Goal: Task Accomplishment & Management: Manage account settings

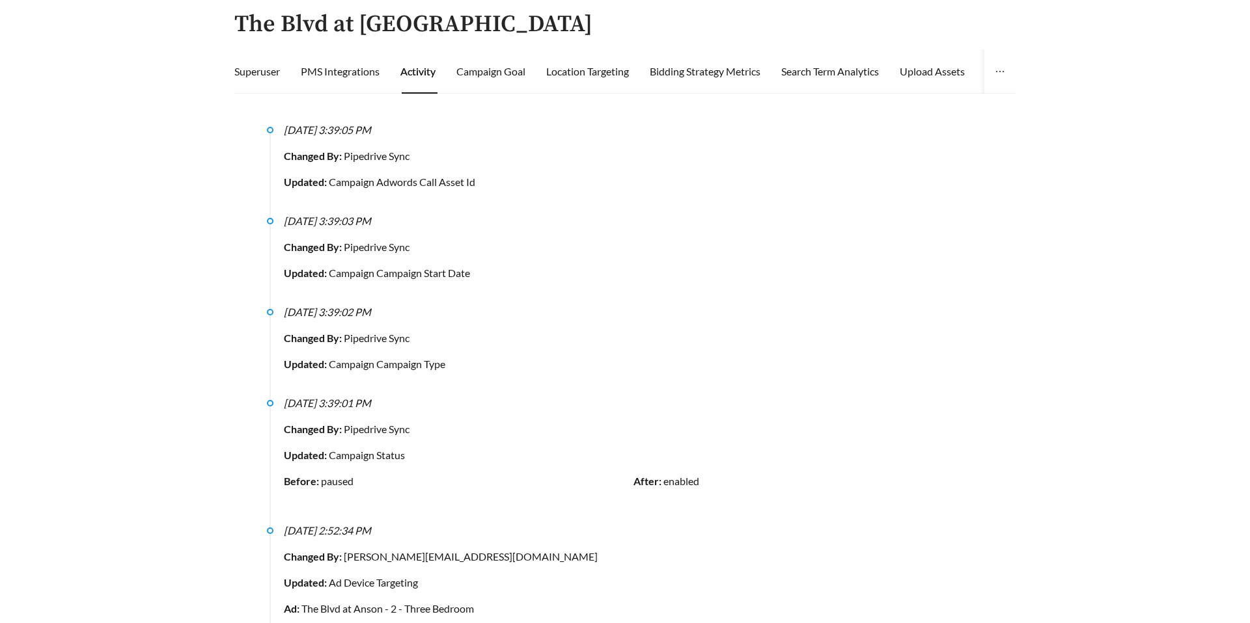
scroll to position [85, 0]
click at [269, 61] on div "Superuser" at bounding box center [257, 70] width 46 height 44
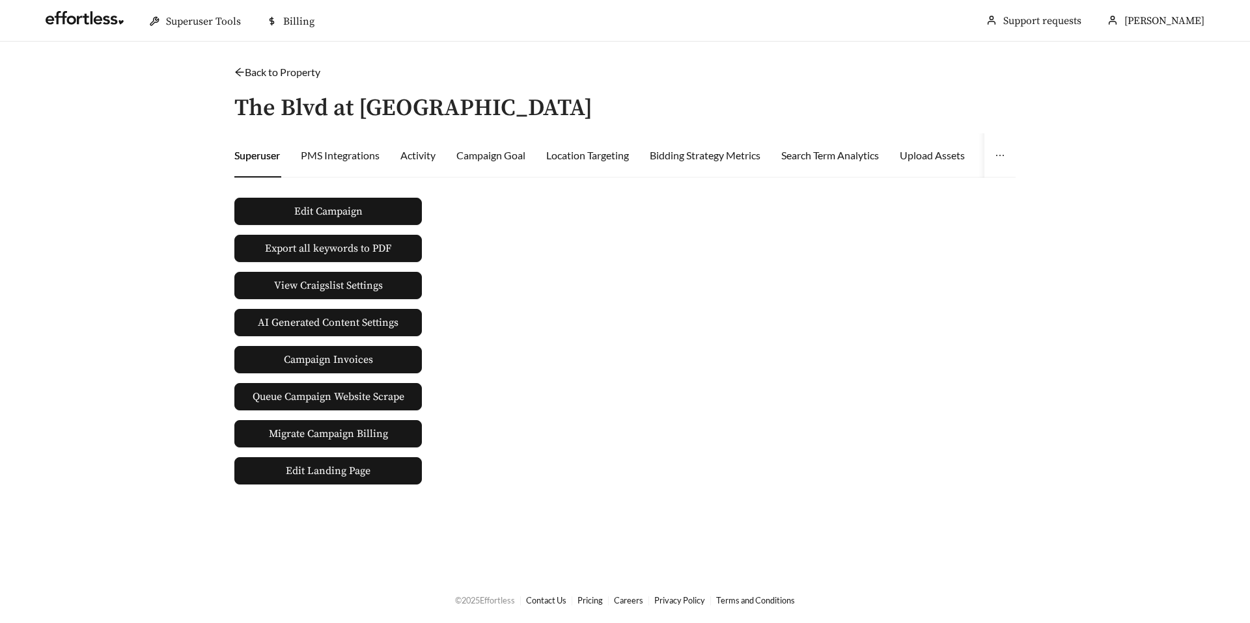
scroll to position [0, 0]
click at [290, 474] on span "Edit Landing Page" at bounding box center [328, 471] width 85 height 26
click at [425, 155] on div "Activity" at bounding box center [417, 156] width 35 height 16
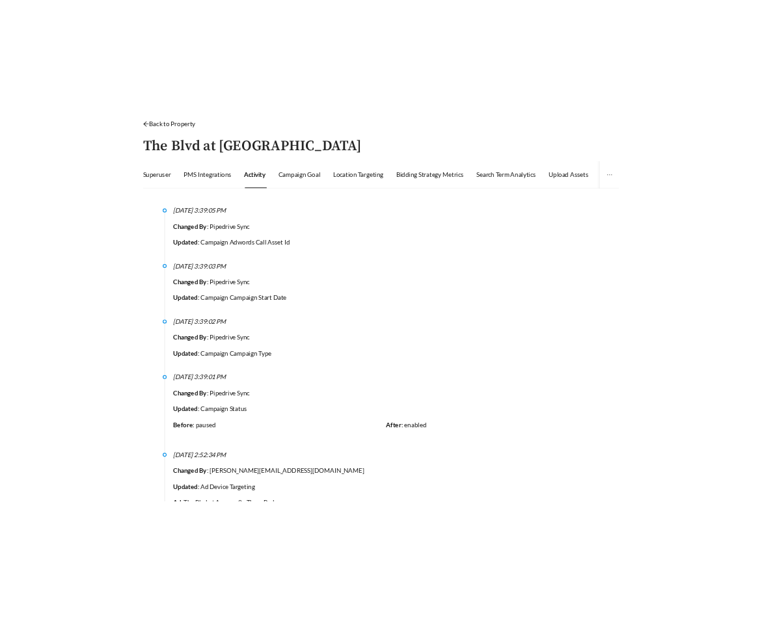
scroll to position [72, 0]
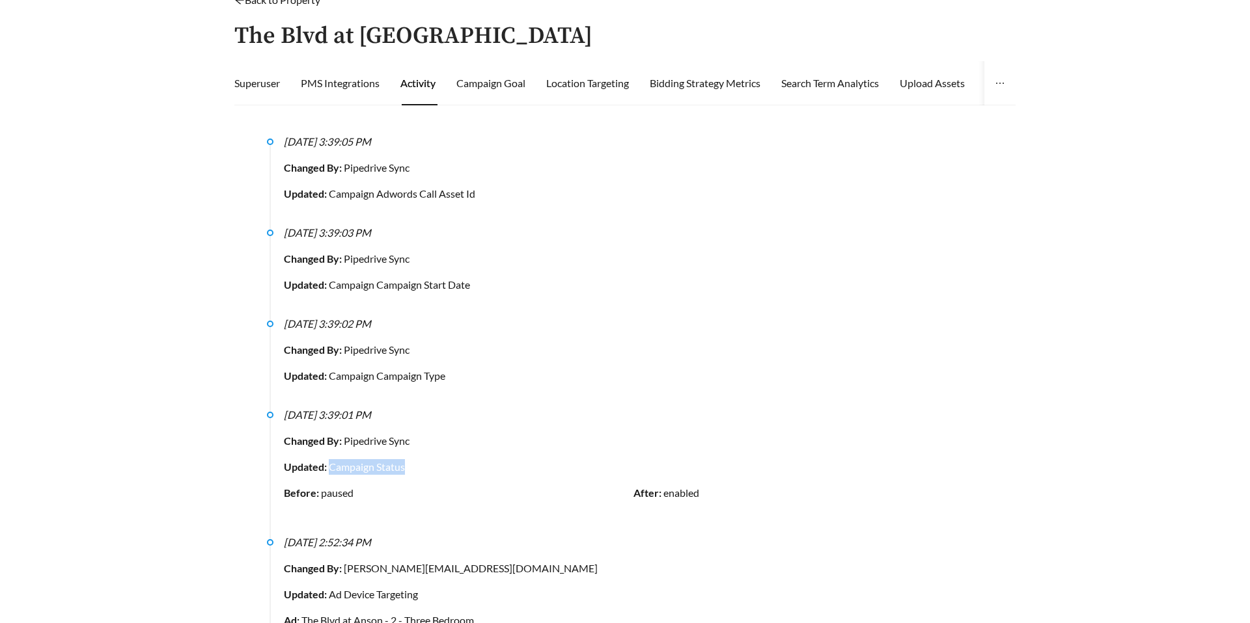
drag, startPoint x: 330, startPoint y: 467, endPoint x: 428, endPoint y: 467, distance: 98.3
click at [428, 467] on div "Updated: Campaign Status" at bounding box center [633, 467] width 699 height 16
copy div "Campaign Status"
click at [585, 282] on div "Updated: Campaign Campaign Start Date" at bounding box center [633, 285] width 699 height 16
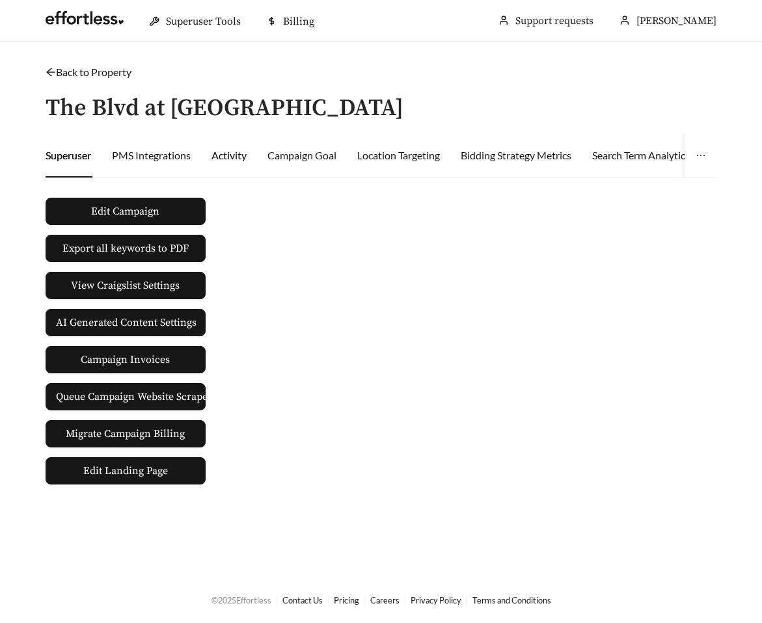
click at [232, 160] on div "Activity" at bounding box center [229, 156] width 35 height 16
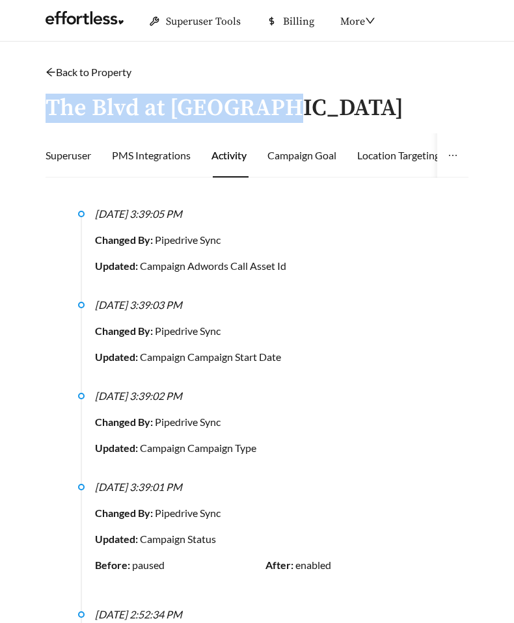
drag, startPoint x: 271, startPoint y: 111, endPoint x: 47, endPoint y: 104, distance: 224.6
copy h3 "The Blvd at [GEOGRAPHIC_DATA]"
